Goal: Find specific page/section: Find specific page/section

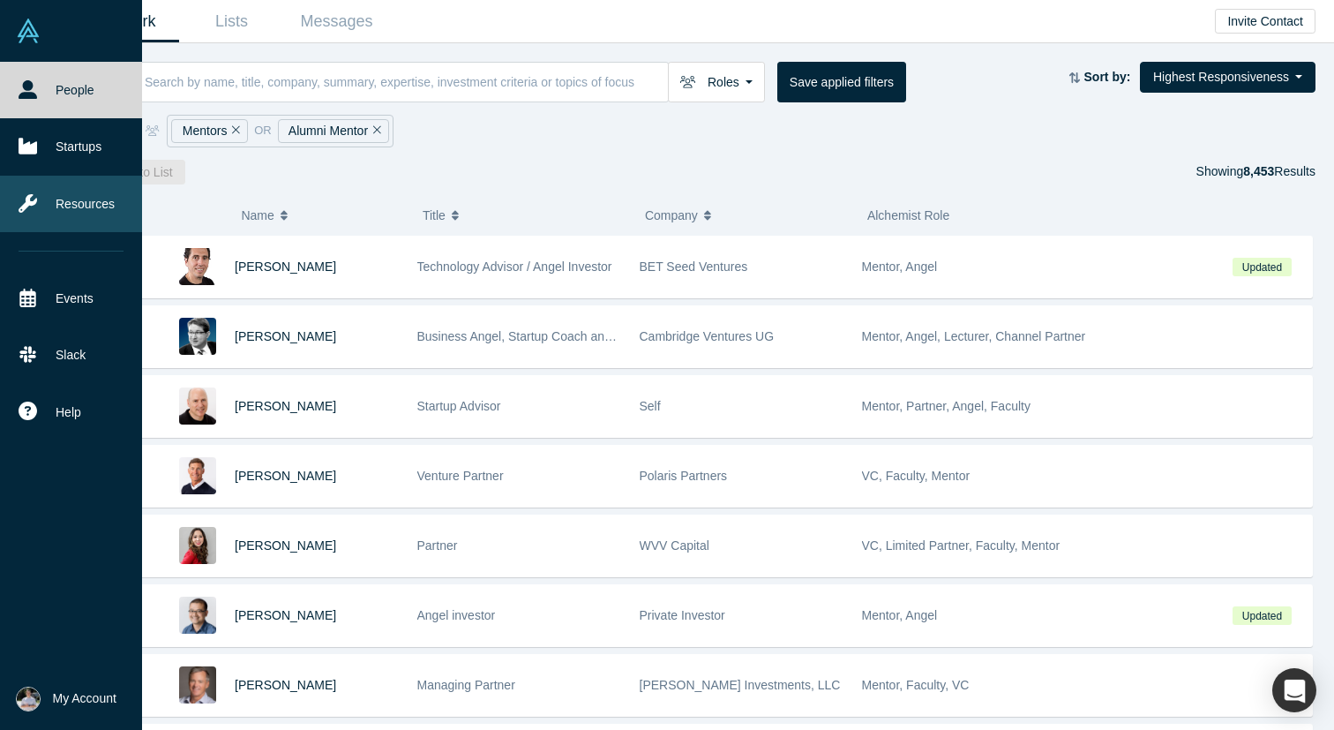
click at [97, 211] on link "Resources" at bounding box center [71, 204] width 142 height 56
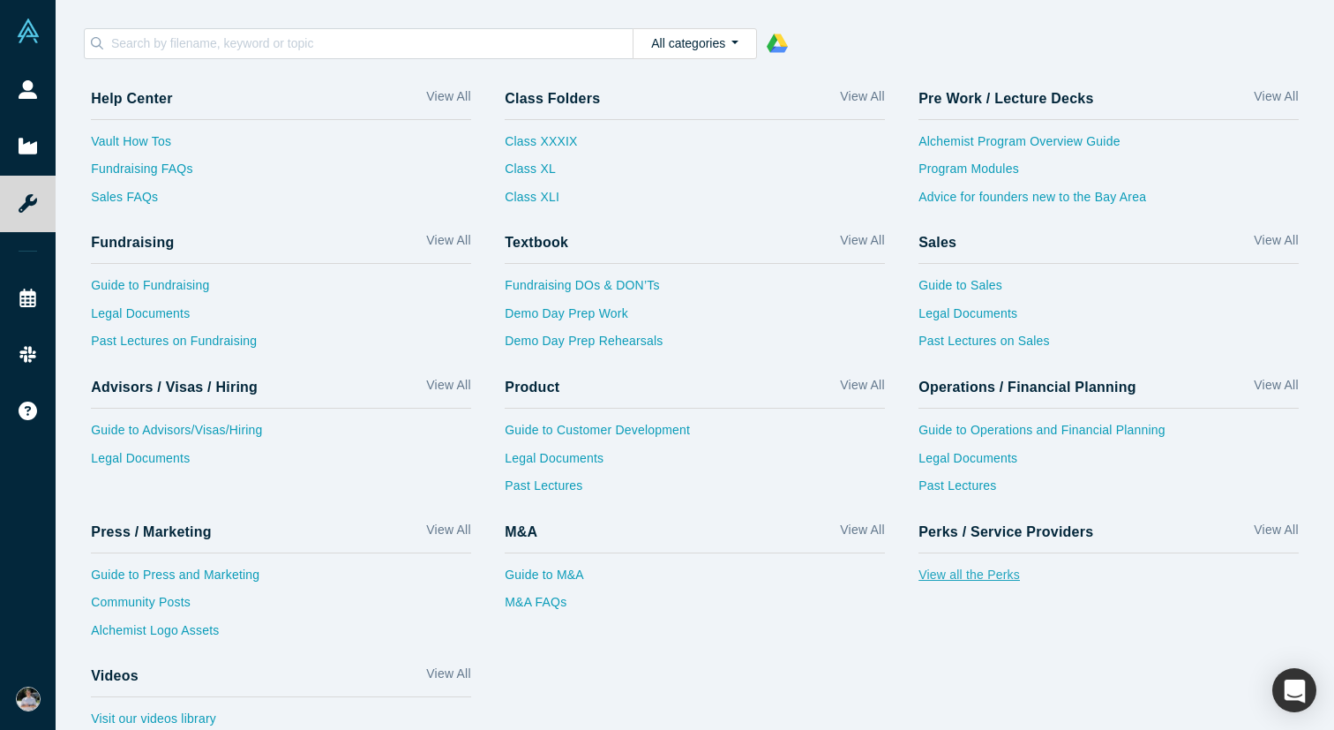
click at [944, 577] on link "View all the Perks" at bounding box center [1109, 580] width 380 height 28
